Goal: Obtain resource: Download file/media

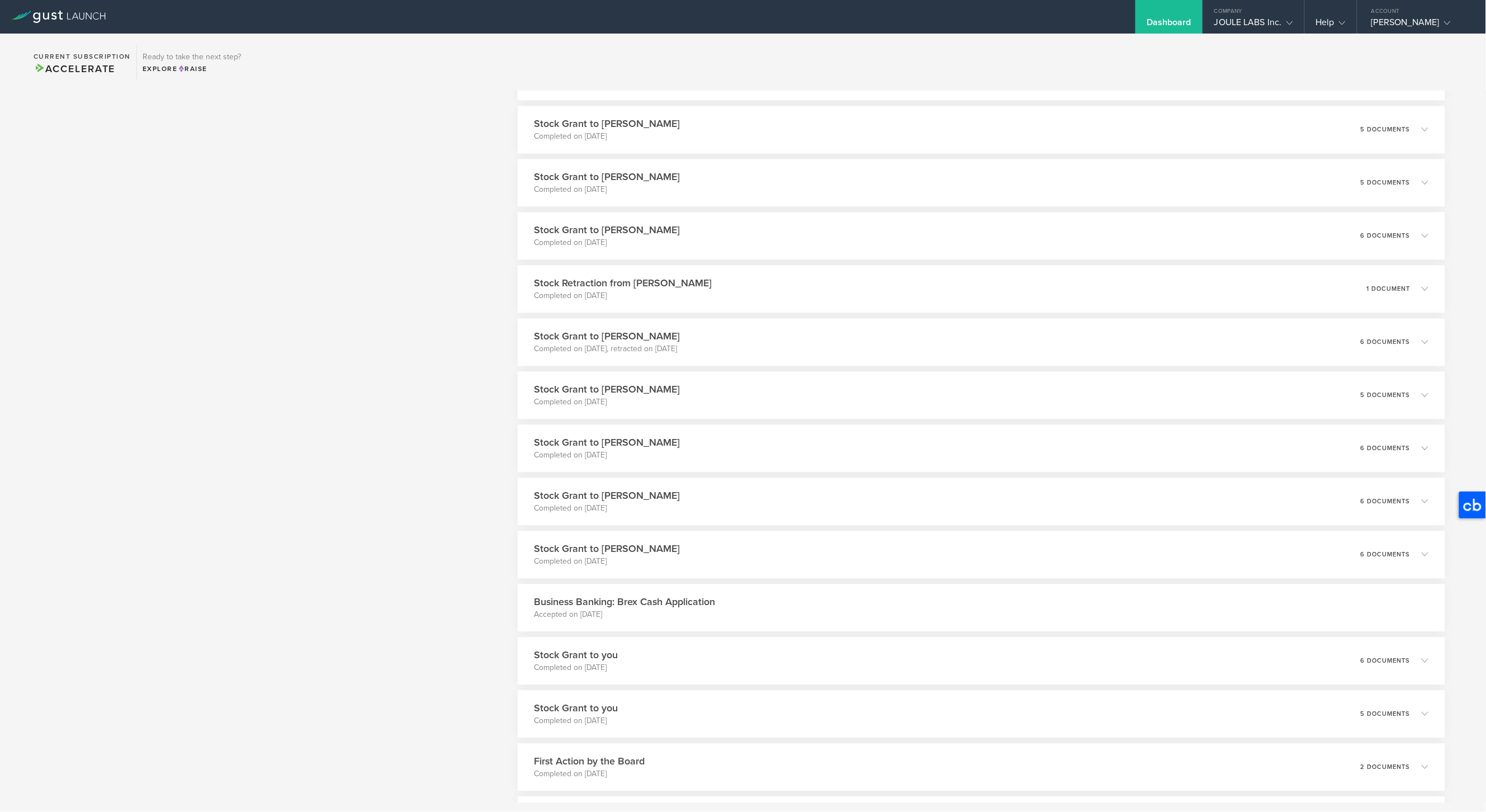
scroll to position [1278, 0]
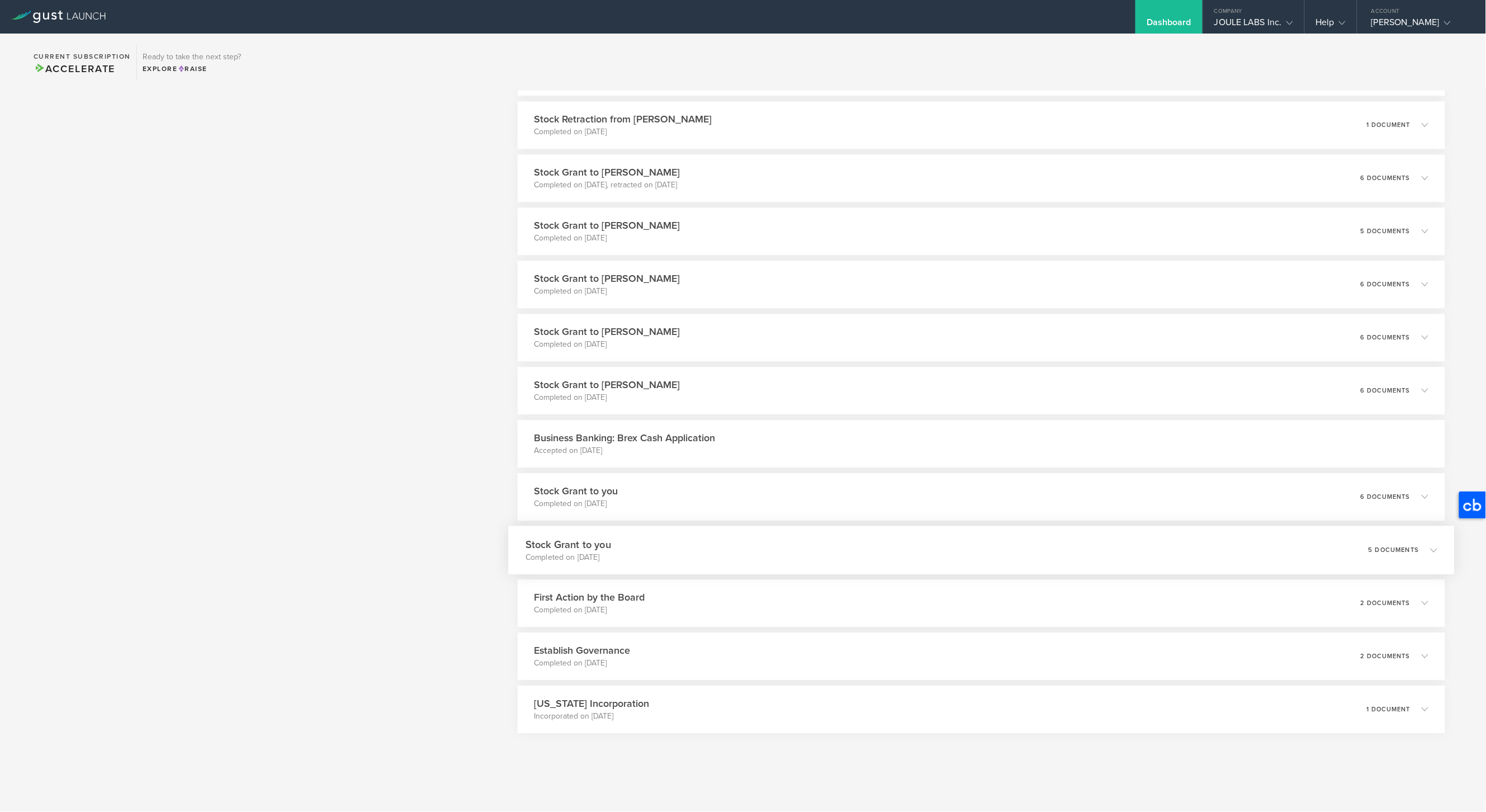
click at [710, 547] on div "Stock Grant to you Completed on [DATE] 5 documents" at bounding box center [981, 550] width 947 height 49
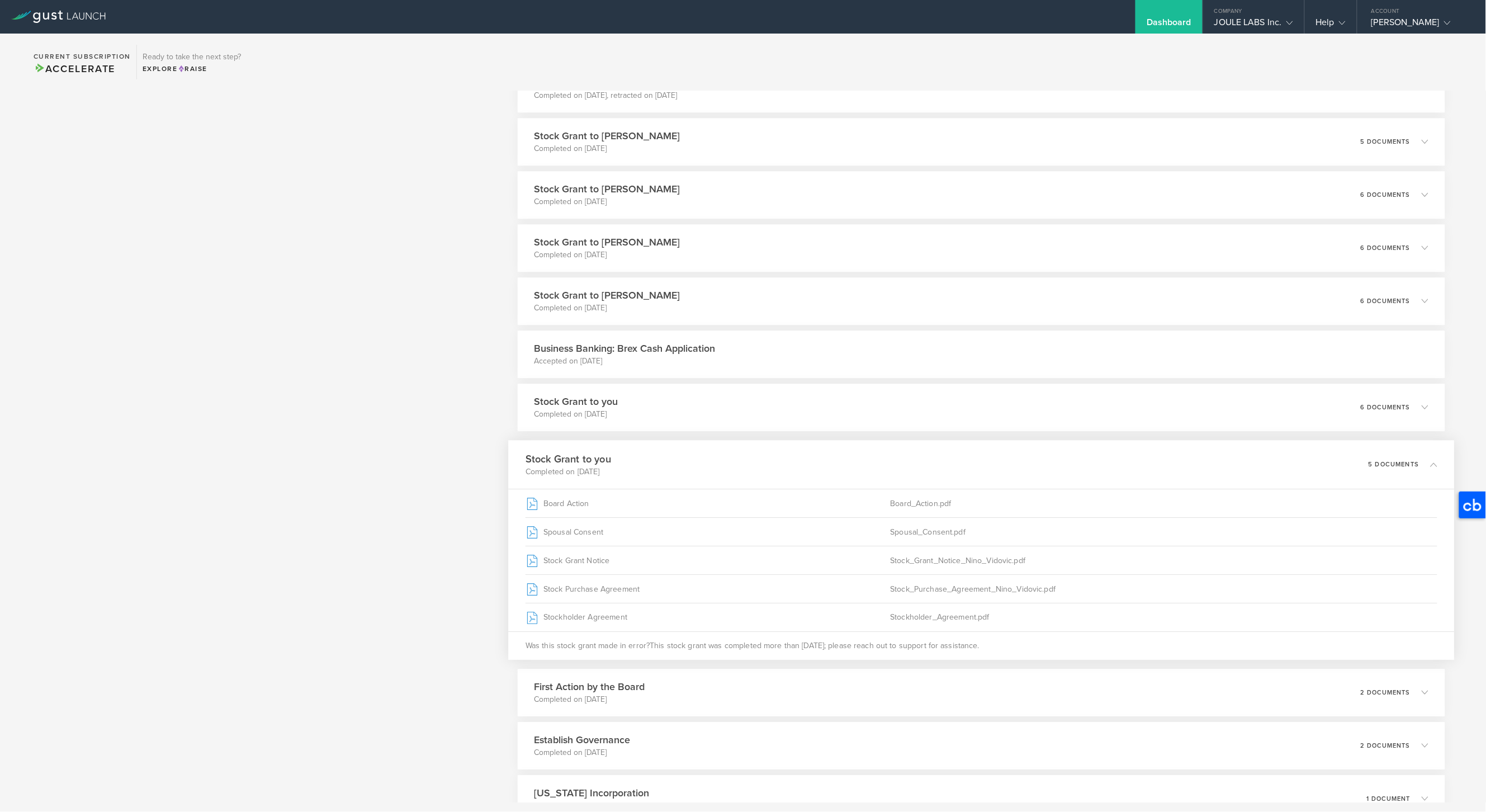
scroll to position [1457, 0]
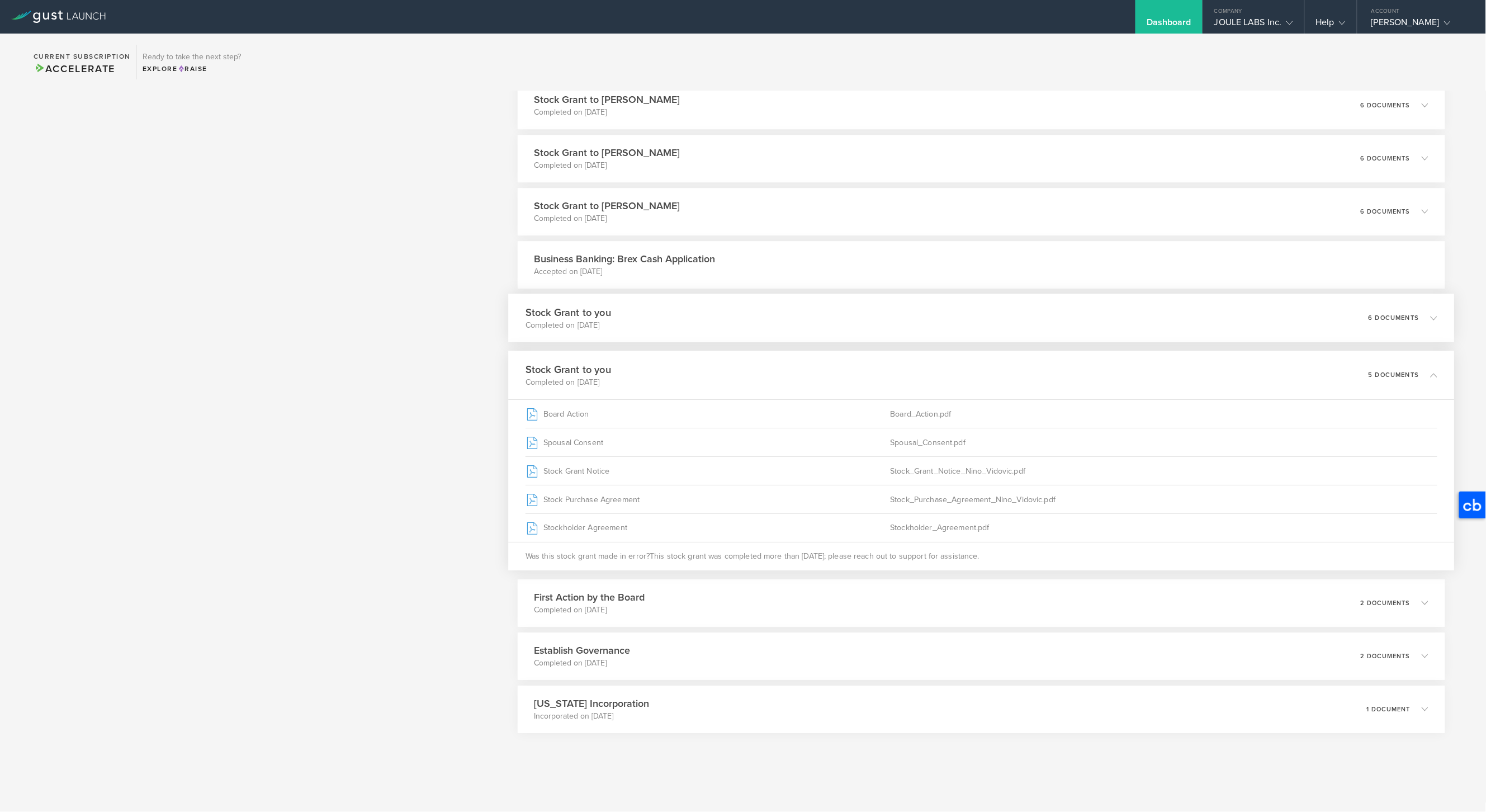
click at [690, 324] on div "Stock Grant to you Completed on [DATE] 6 documents" at bounding box center [981, 317] width 947 height 49
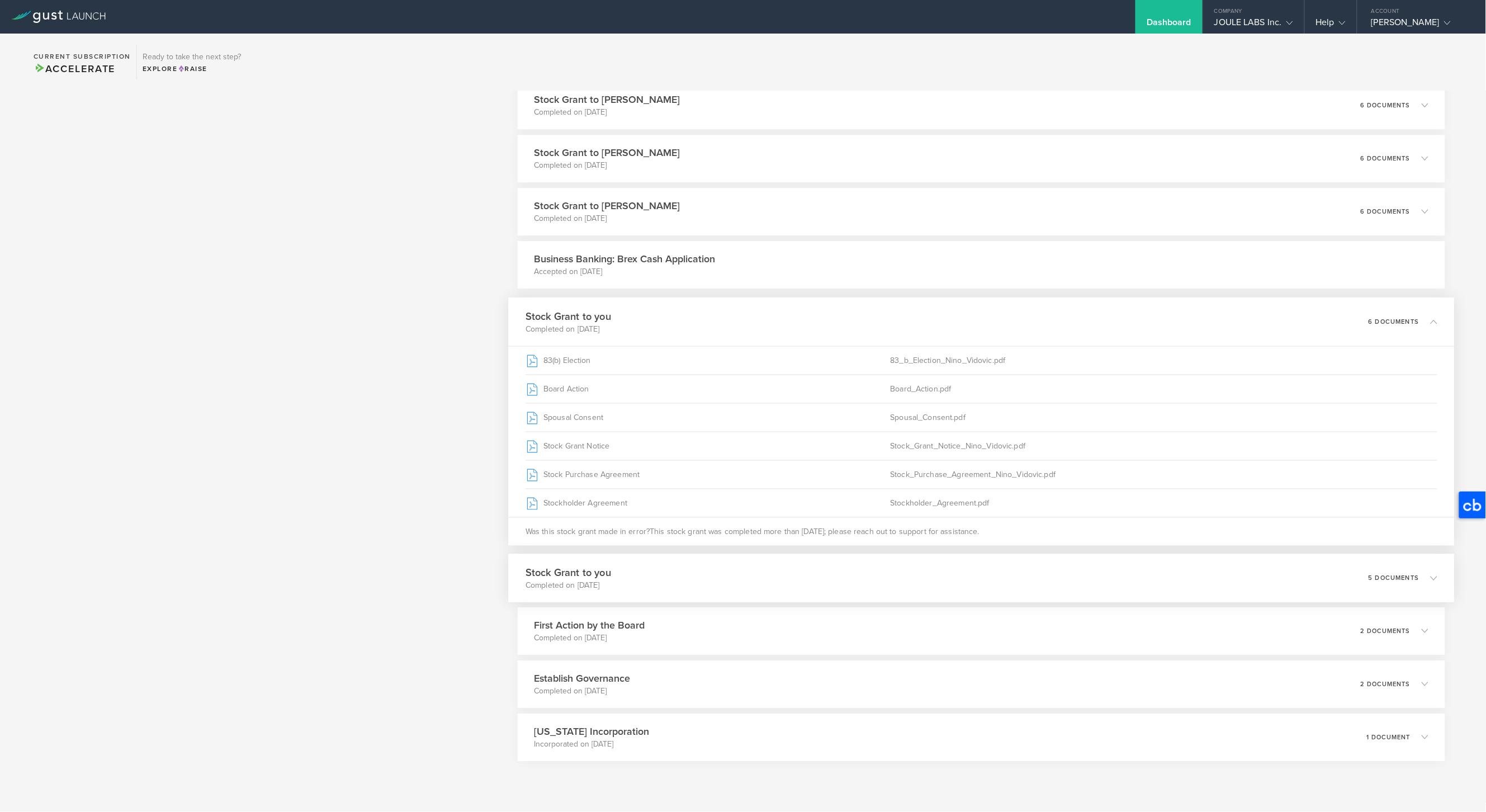
click at [697, 579] on div "Stock Grant to you Completed on [DATE] 5 documents" at bounding box center [981, 578] width 947 height 49
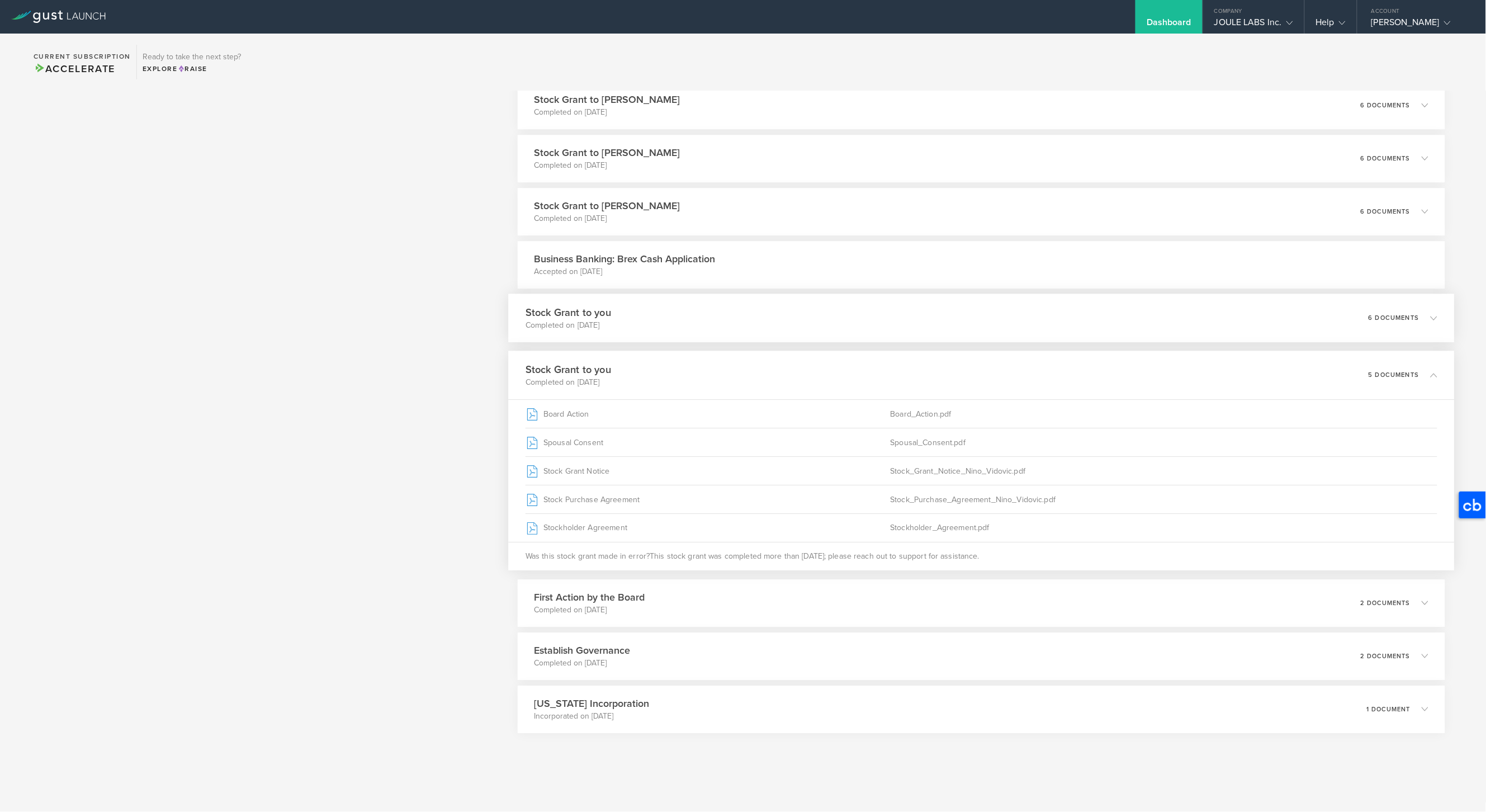
click at [720, 319] on div "Stock Grant to you Completed on [DATE] 6 documents" at bounding box center [981, 317] width 947 height 49
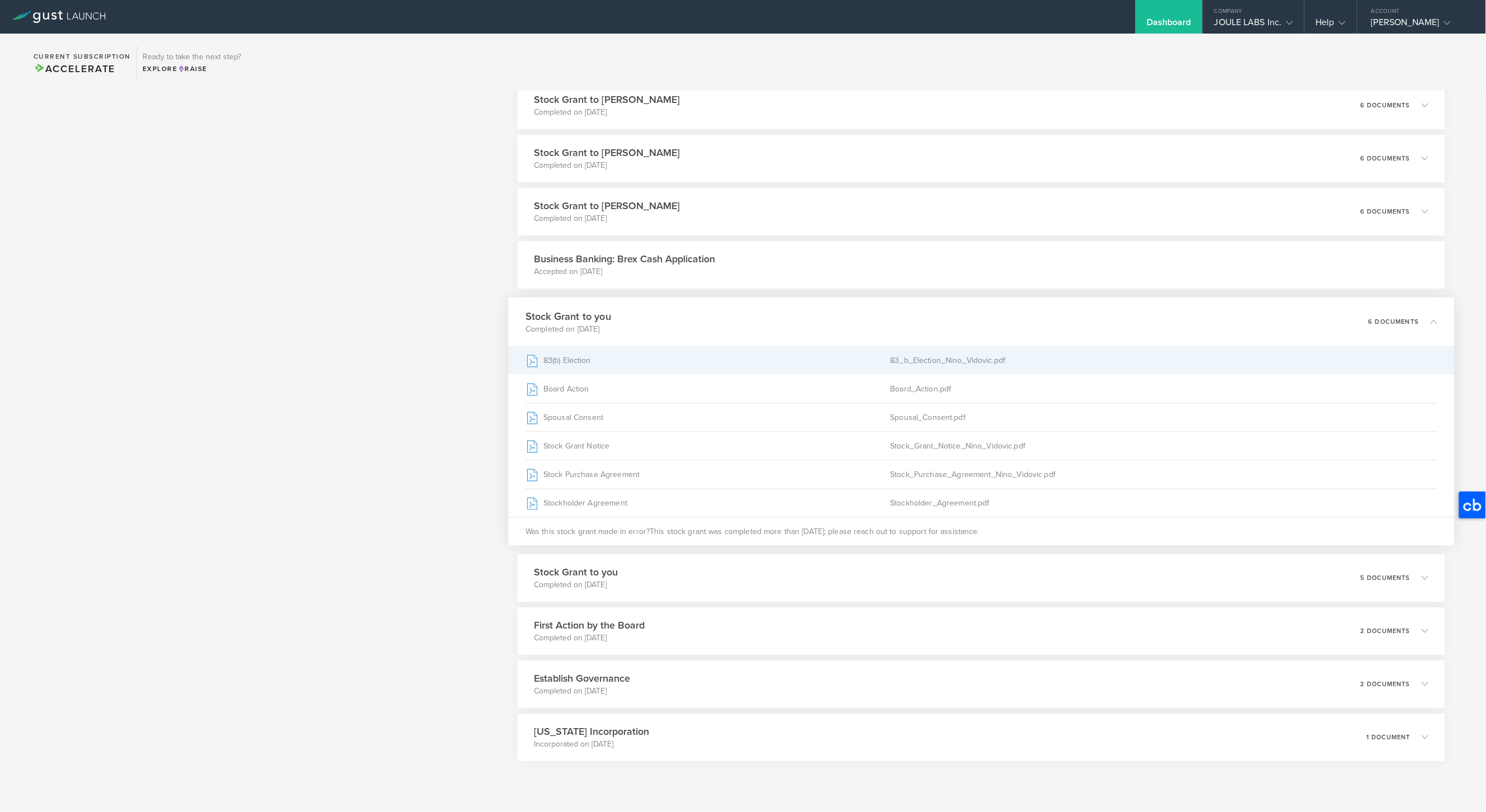
click at [809, 364] on div "83(b) Election" at bounding box center [708, 359] width 365 height 28
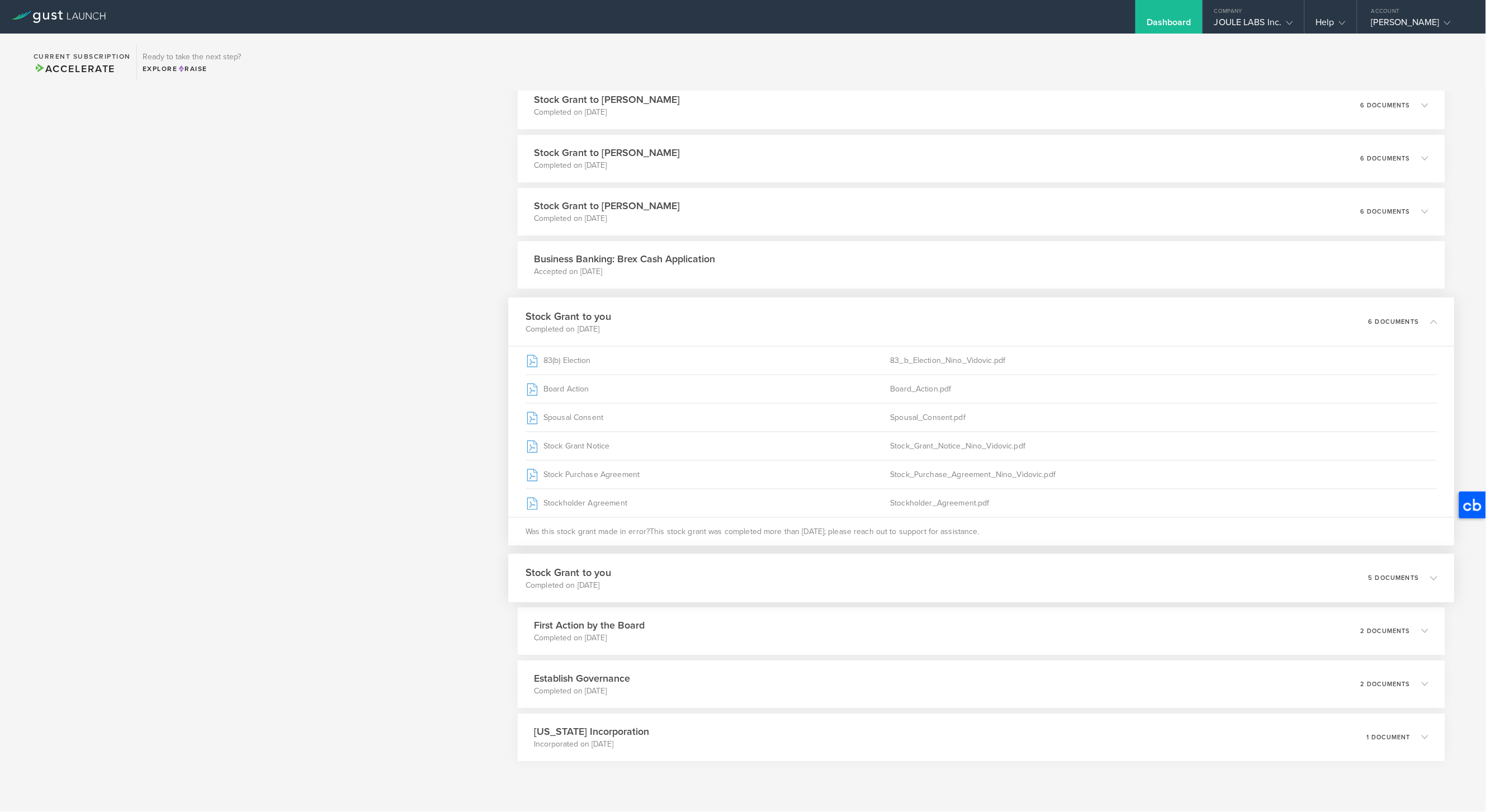
click at [870, 575] on div "Stock Grant to you Completed on [DATE] 5 documents" at bounding box center [981, 578] width 947 height 49
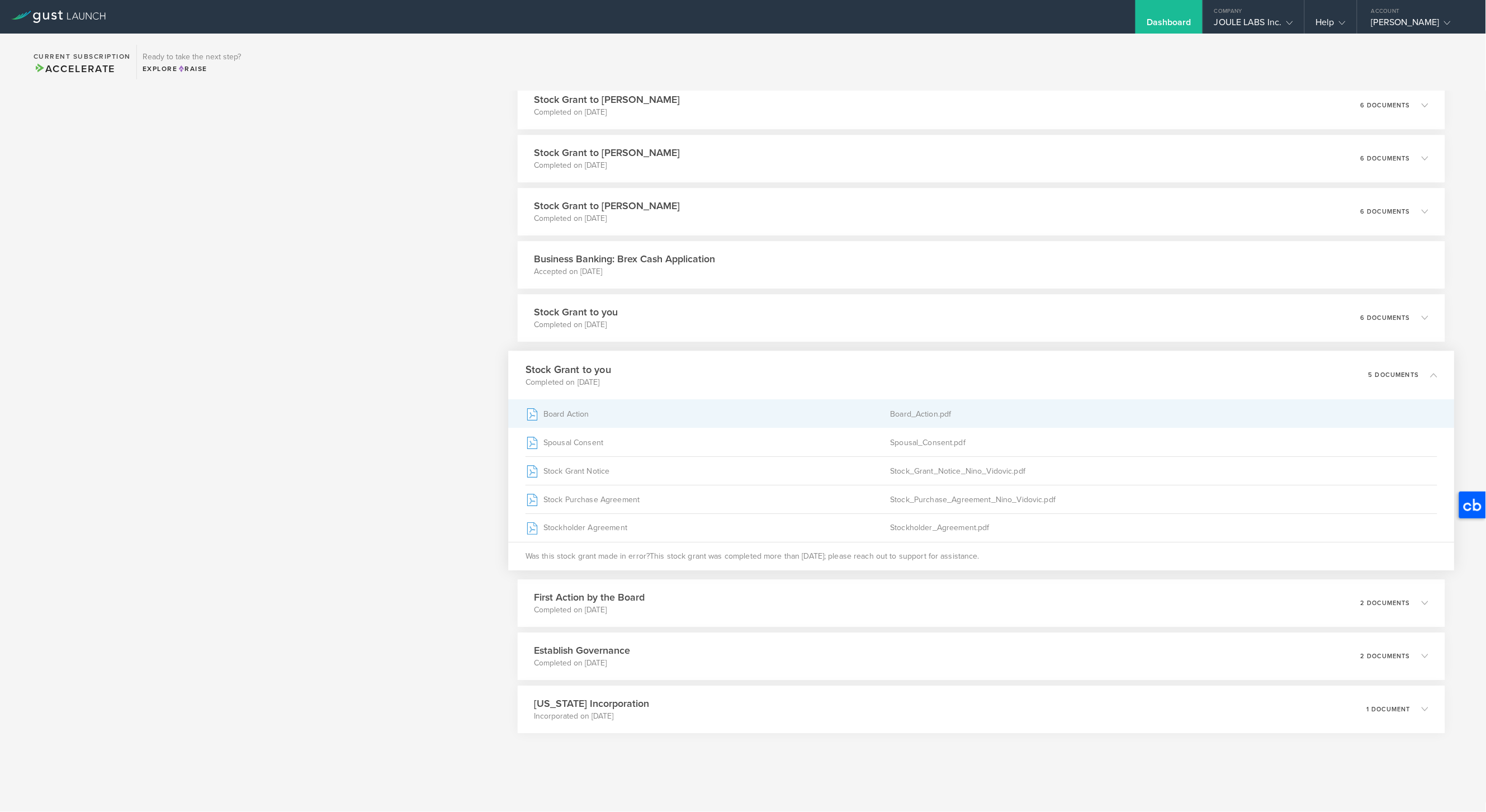
click at [808, 411] on div "Board Action" at bounding box center [708, 412] width 365 height 28
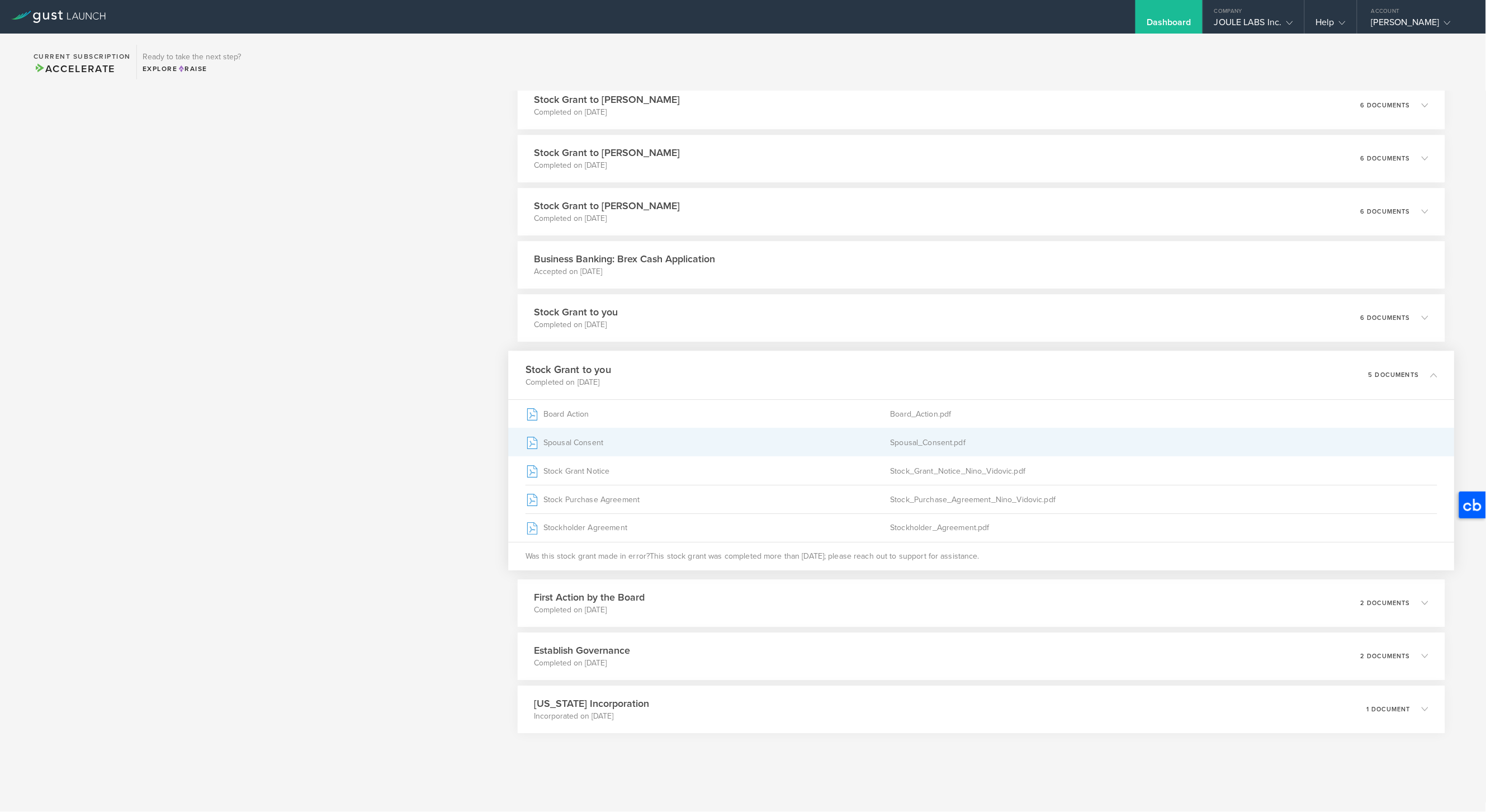
click at [695, 441] on div "Spousal Consent" at bounding box center [708, 441] width 365 height 28
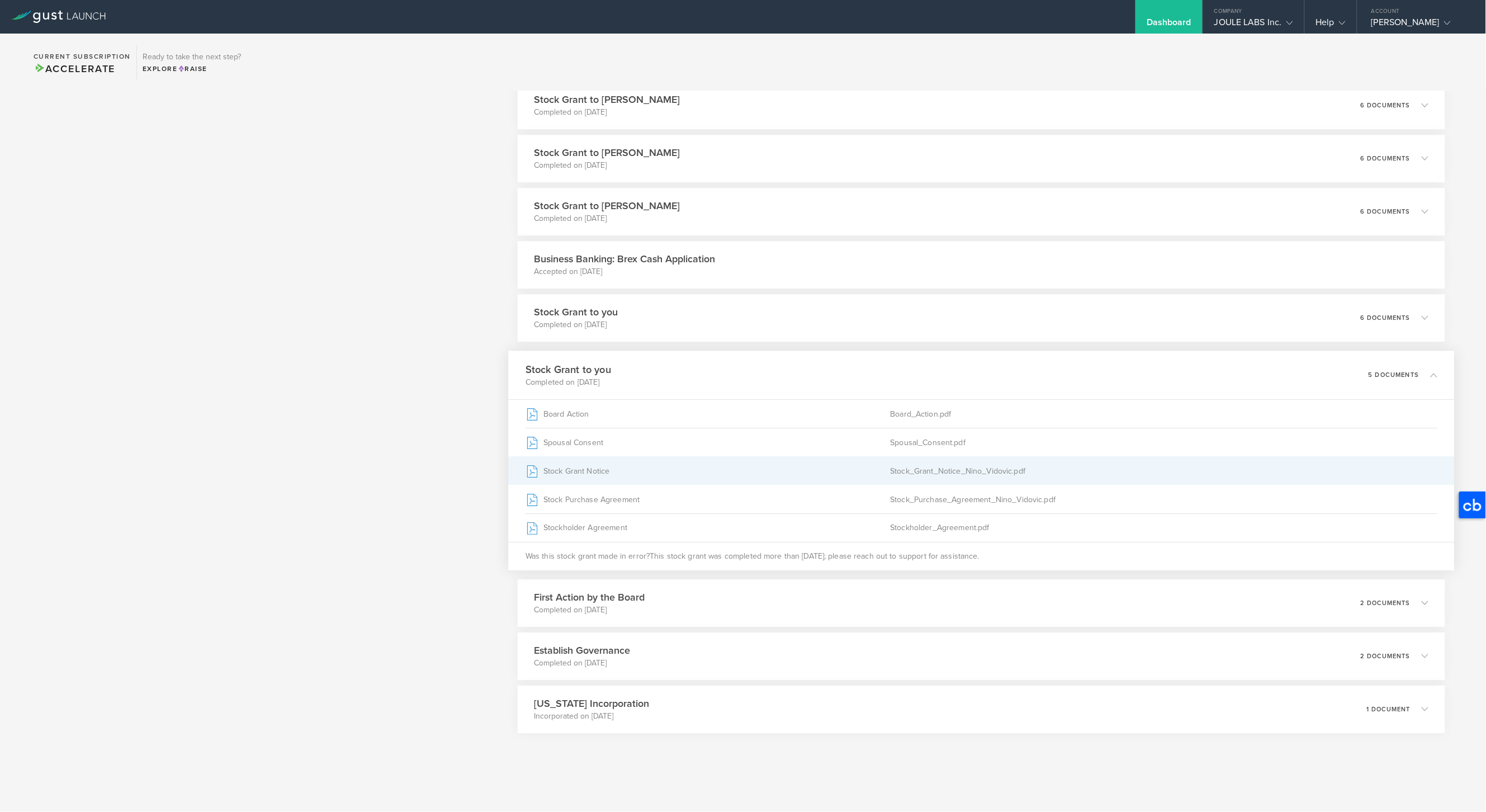
click at [831, 470] on div "Stock Grant Notice" at bounding box center [708, 469] width 365 height 28
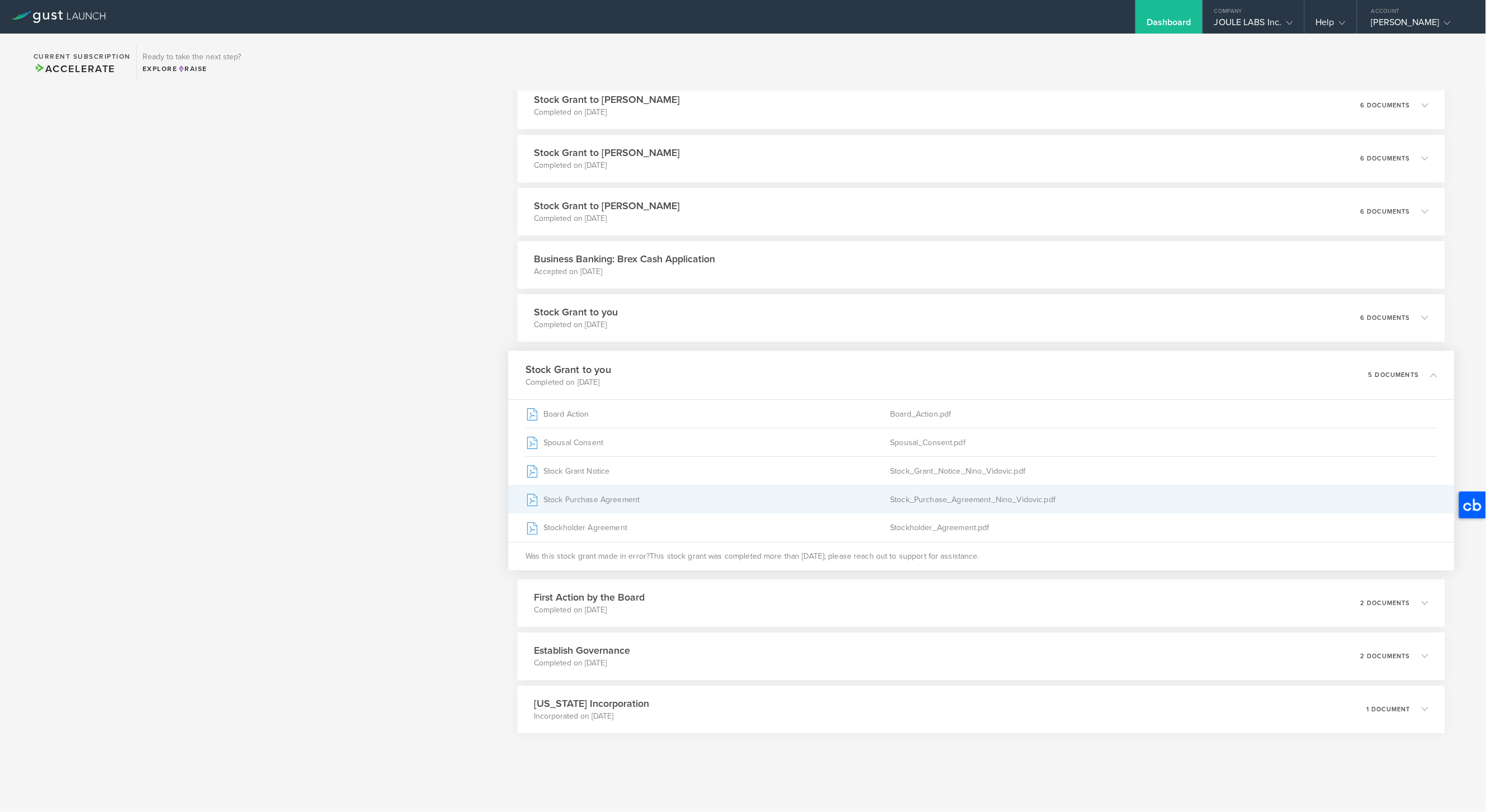
click at [742, 502] on div "Stock Purchase Agreement" at bounding box center [708, 498] width 365 height 28
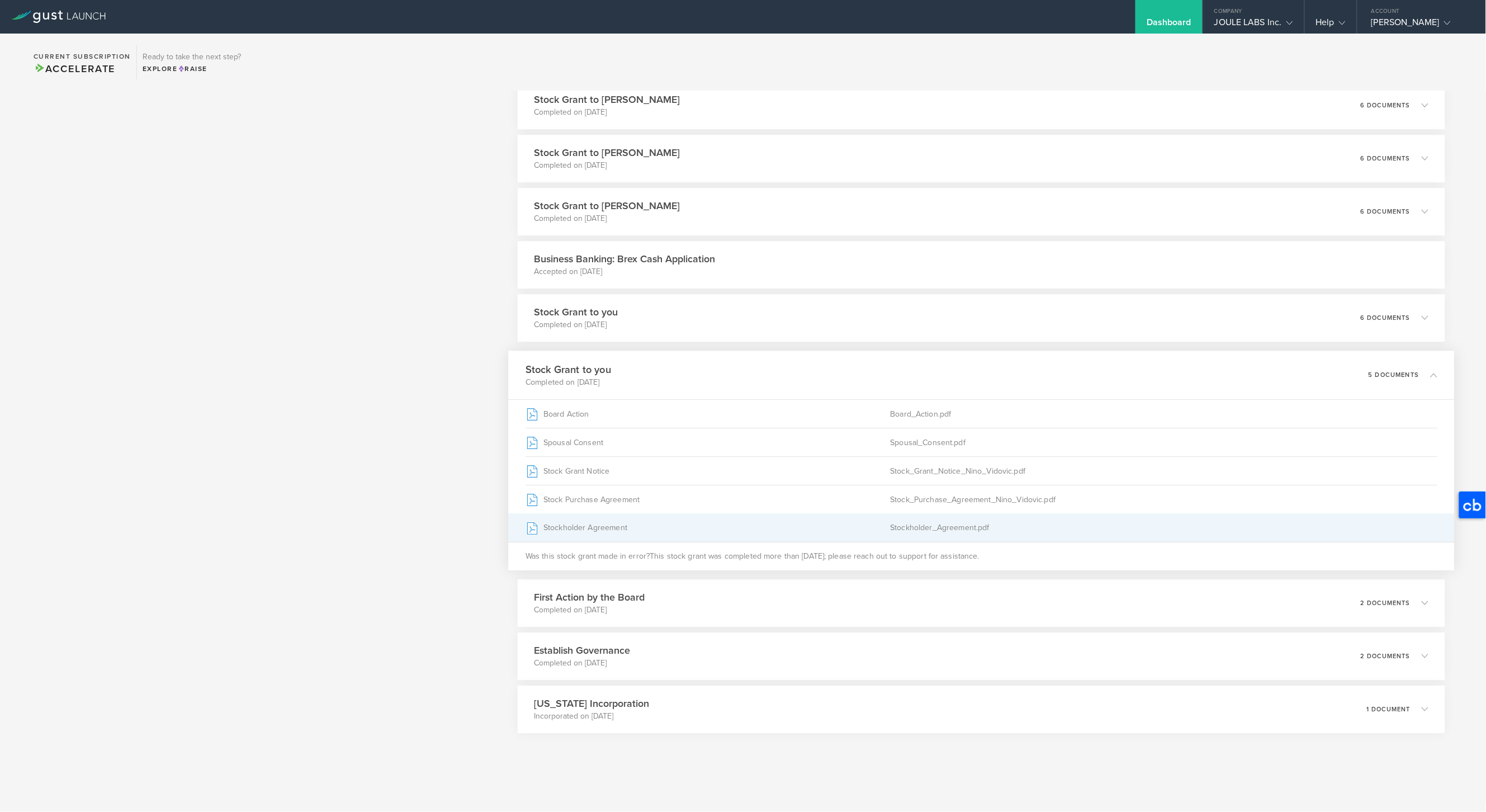
click at [742, 530] on div "Stockholder Agreement" at bounding box center [708, 526] width 365 height 28
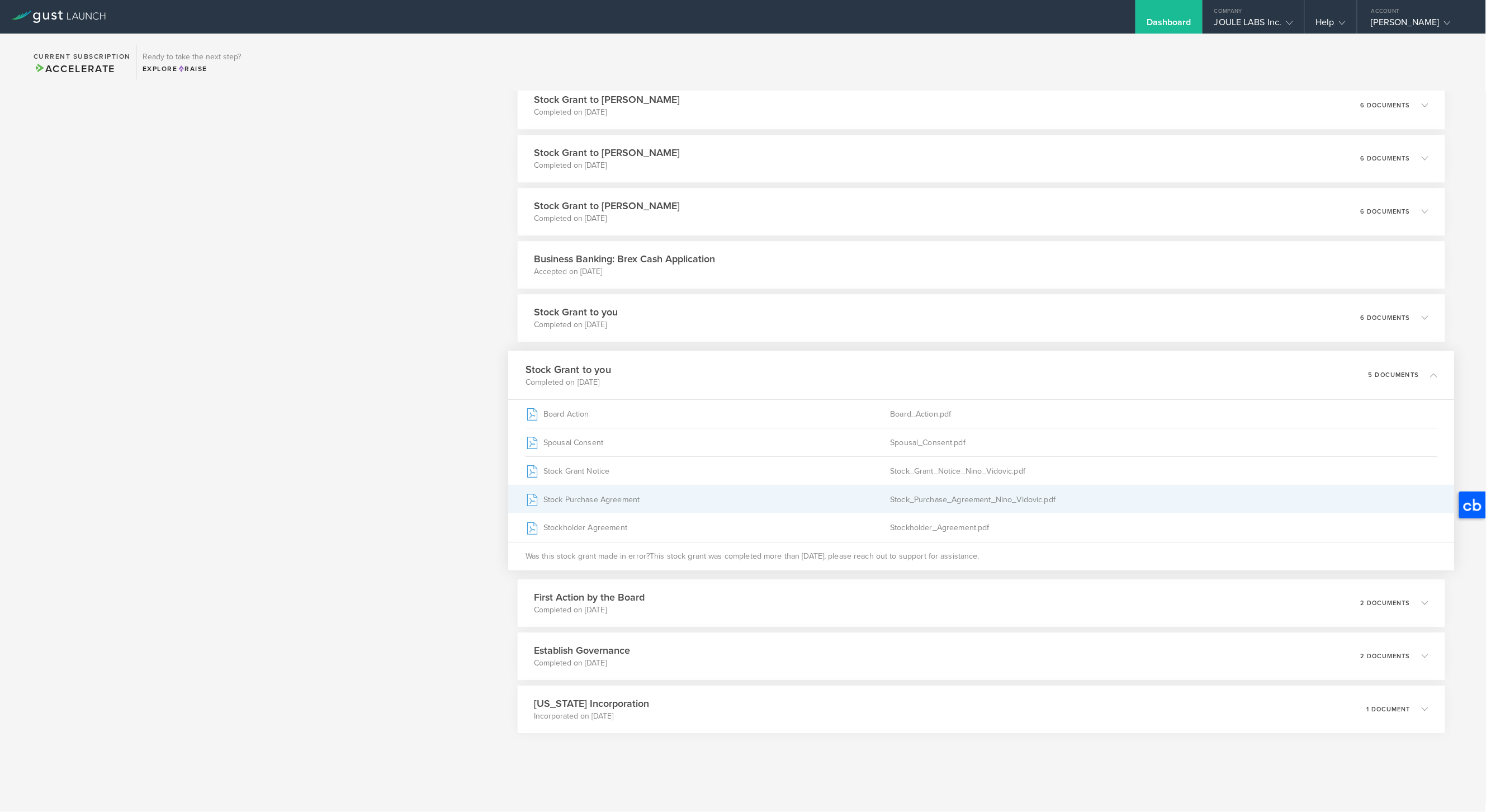
click at [674, 495] on div "Stock Purchase Agreement" at bounding box center [708, 498] width 365 height 28
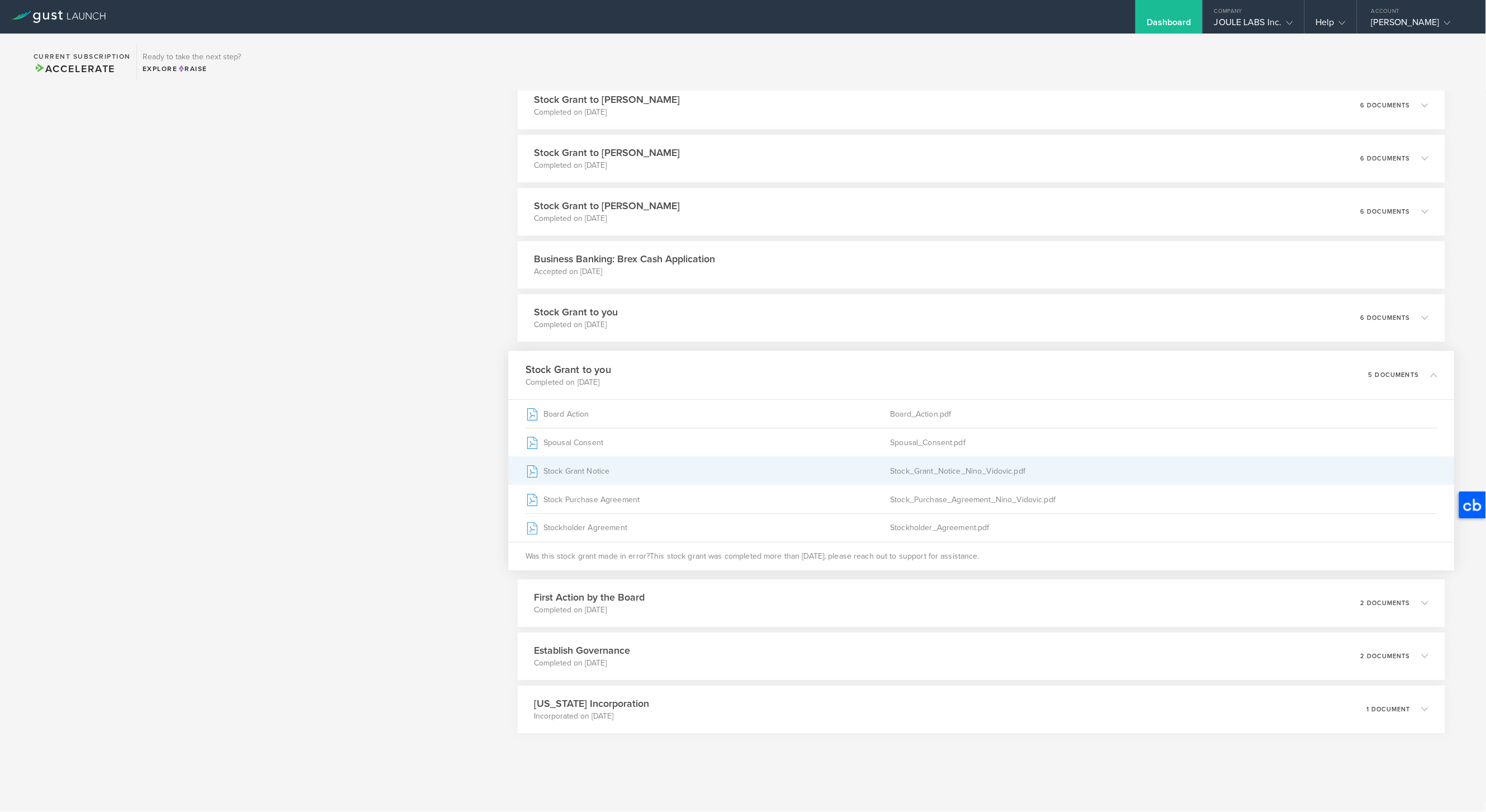
click at [731, 475] on div "Stock Grant Notice" at bounding box center [708, 469] width 365 height 28
